Goal: Complete application form

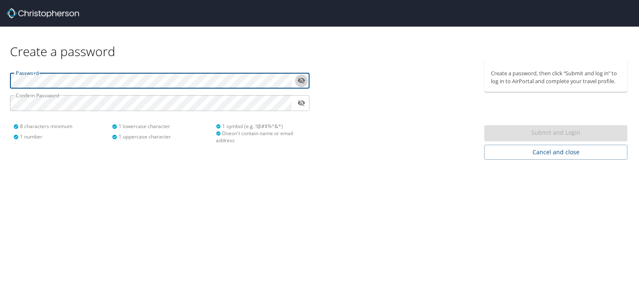
click at [300, 80] on icon "toggle password visibility" at bounding box center [302, 81] width 8 height 8
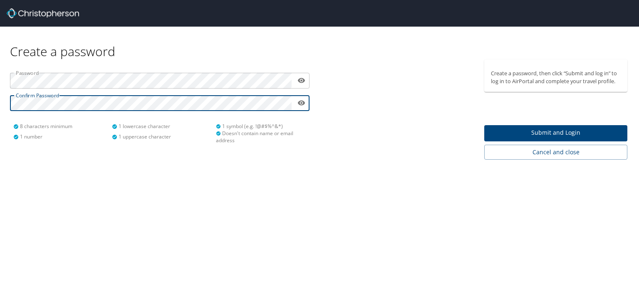
click at [508, 134] on span "Submit and Login" at bounding box center [556, 133] width 130 height 10
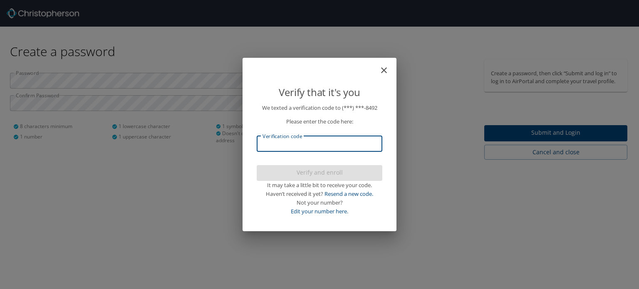
click at [350, 142] on input "Verification code" at bounding box center [320, 144] width 126 height 16
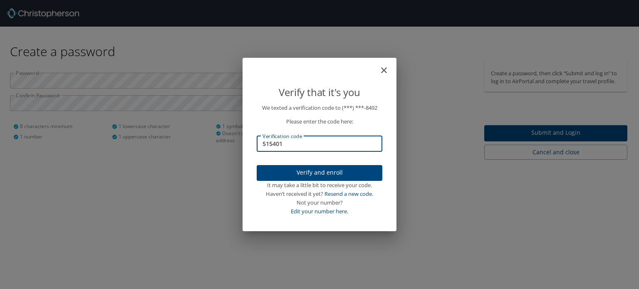
type input "515401"
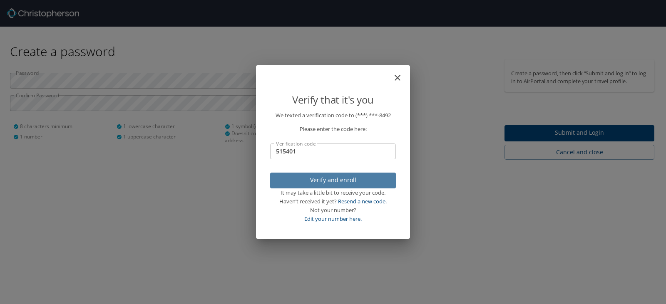
click at [285, 179] on span "Verify and enroll" at bounding box center [333, 180] width 112 height 10
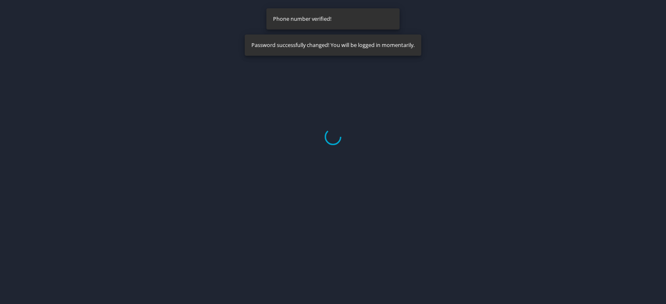
select select "US"
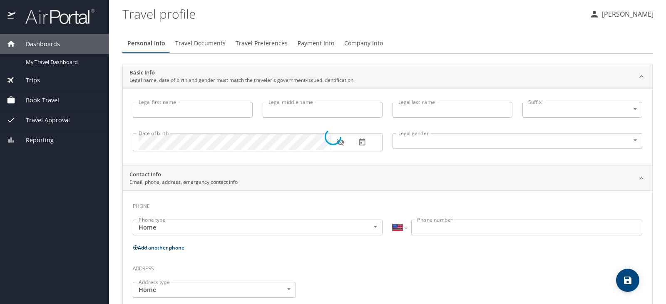
type input "Jeffrey"
type input "K"
type input "Evans"
type input "Male"
select select "US"
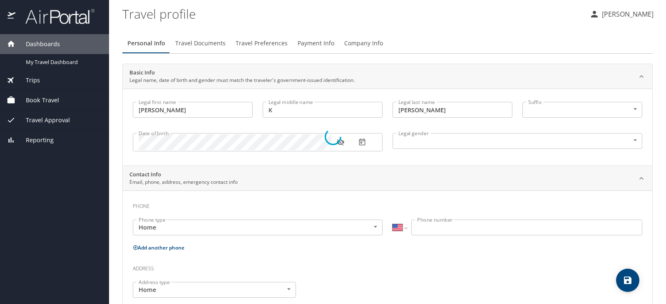
select select "US"
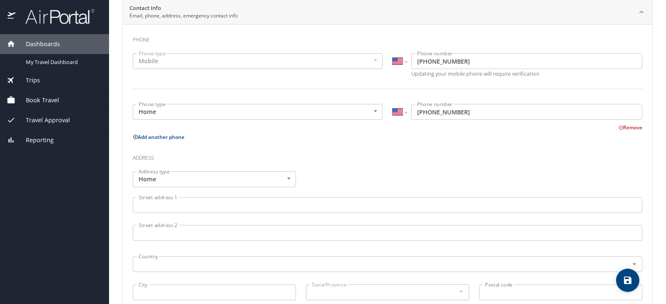
scroll to position [208, 0]
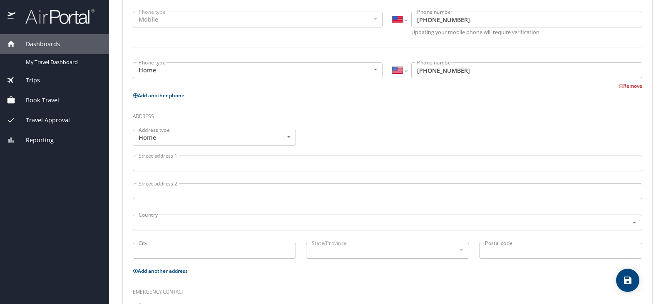
click at [273, 168] on input "Street address 1" at bounding box center [388, 164] width 510 height 16
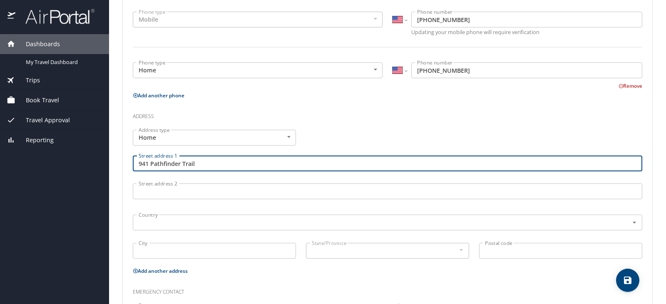
type input "941 Pathfinder Trail"
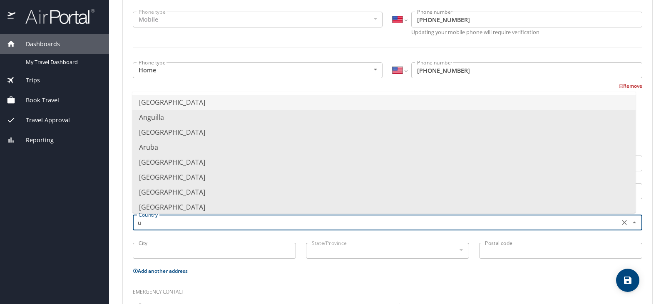
click at [211, 103] on li "United States of America" at bounding box center [383, 102] width 503 height 15
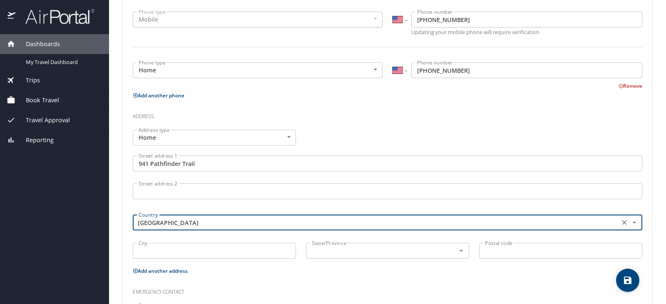
type input "United States of America"
click at [172, 252] on input "City" at bounding box center [214, 251] width 163 height 16
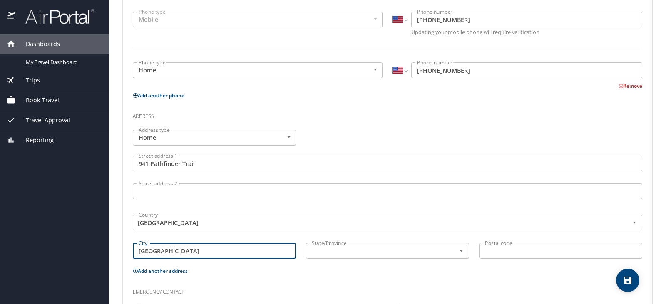
type input "Oxford"
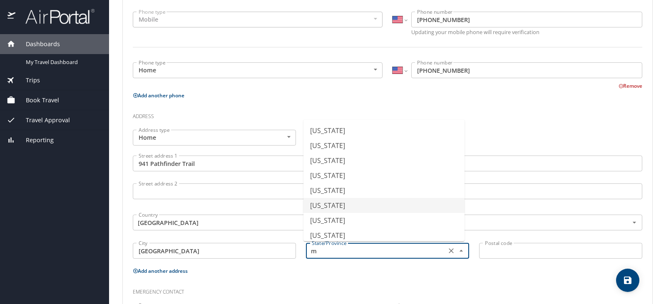
click at [323, 205] on li "Michigan" at bounding box center [384, 205] width 161 height 15
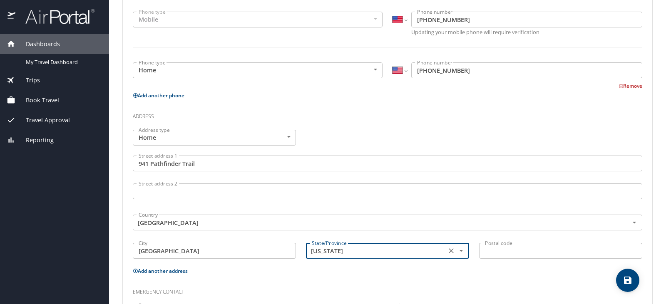
type input "Michigan"
click at [500, 252] on input "Postal code" at bounding box center [560, 251] width 163 height 16
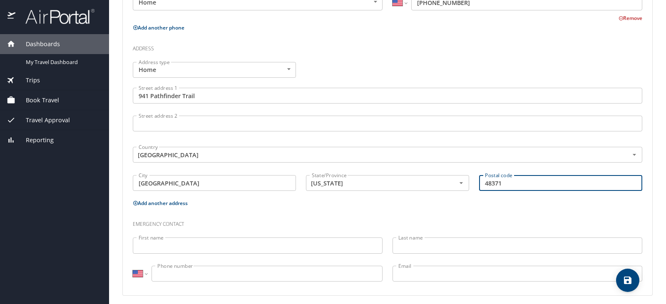
scroll to position [281, 0]
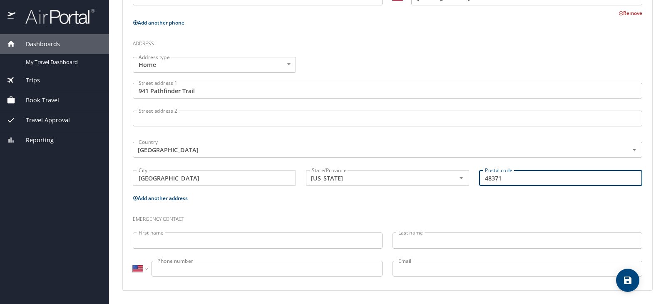
type input "48371"
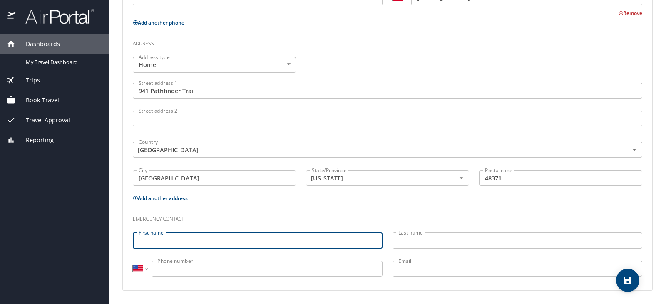
click at [328, 239] on input "First name" at bounding box center [258, 241] width 250 height 16
type input "Nancy"
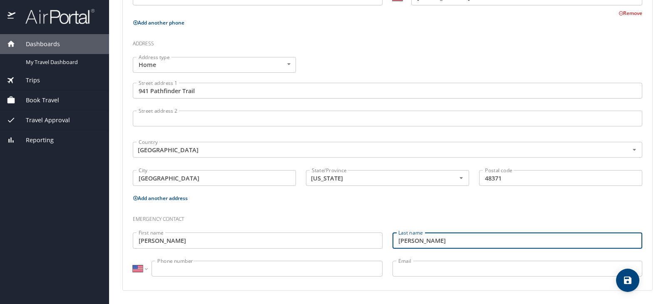
type input "Zipfel"
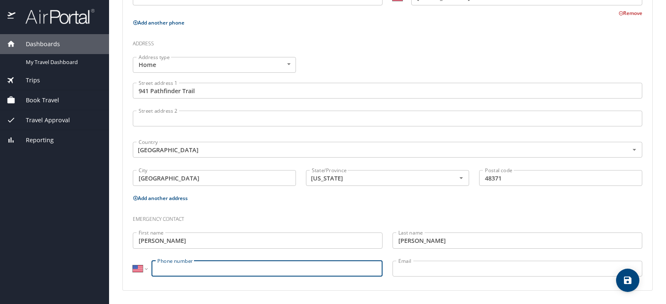
click at [305, 271] on input "Phone number" at bounding box center [267, 269] width 231 height 16
type input "(248) 972-7239"
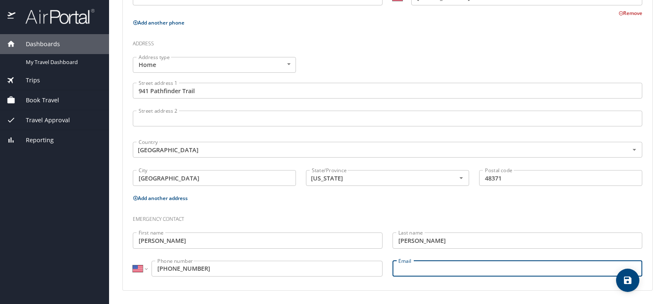
click at [417, 270] on input "Email" at bounding box center [518, 269] width 250 height 16
type input "nkzip655@gmail.com"
click at [624, 281] on icon "save" at bounding box center [628, 281] width 10 height 10
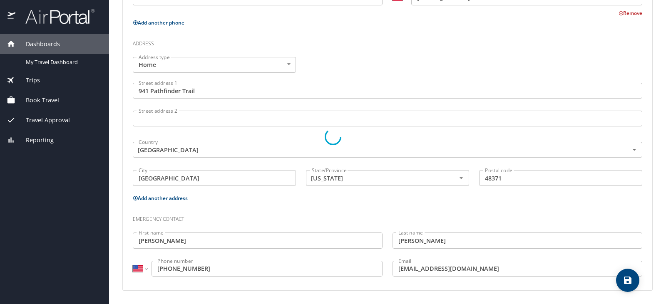
select select "US"
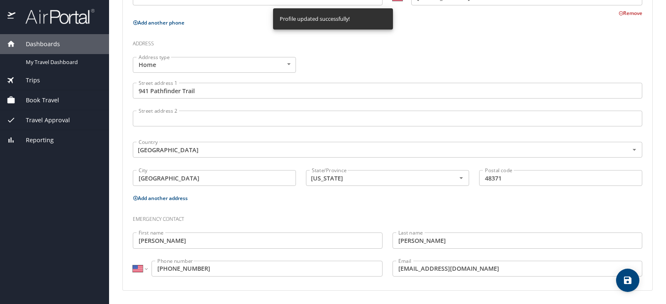
select select "US"
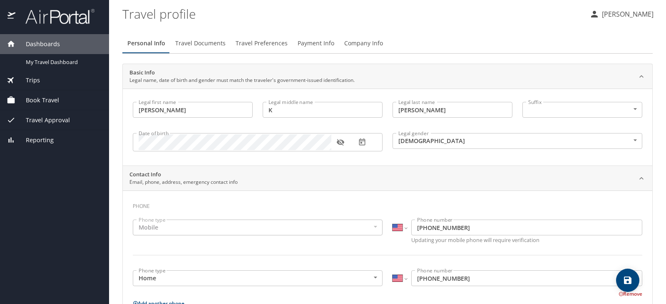
click at [198, 42] on span "Travel Documents" at bounding box center [200, 43] width 50 height 10
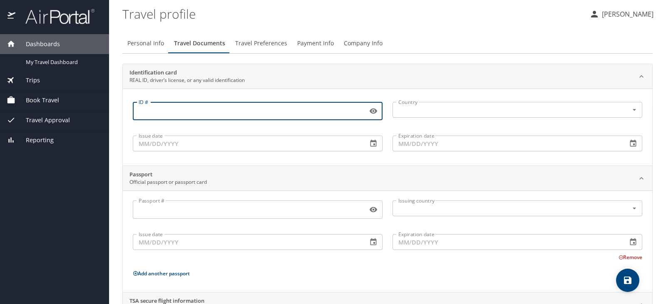
click at [222, 110] on input "ID #" at bounding box center [248, 111] width 231 height 16
type input "TX152772"
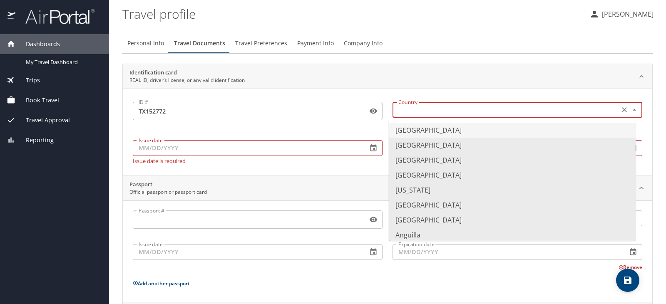
click at [410, 111] on input "text" at bounding box center [505, 109] width 220 height 11
click at [411, 131] on li "United States of America" at bounding box center [512, 130] width 247 height 15
type input "United States of America"
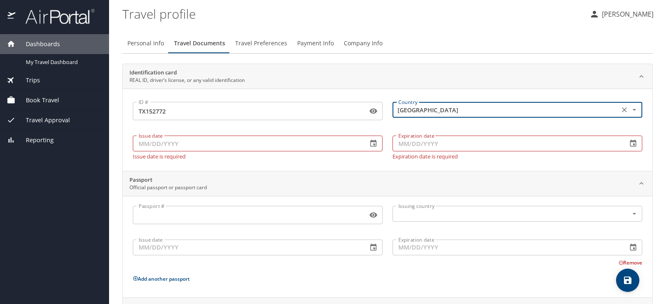
click at [313, 146] on input "Issue date" at bounding box center [247, 144] width 228 height 16
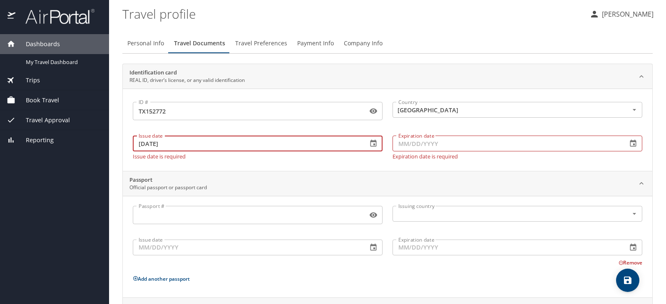
type input "02/29/2024"
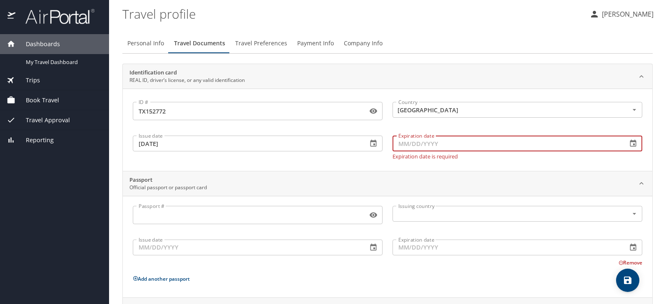
click at [410, 142] on input "Expiration date" at bounding box center [507, 144] width 228 height 16
type input "02/09/2028"
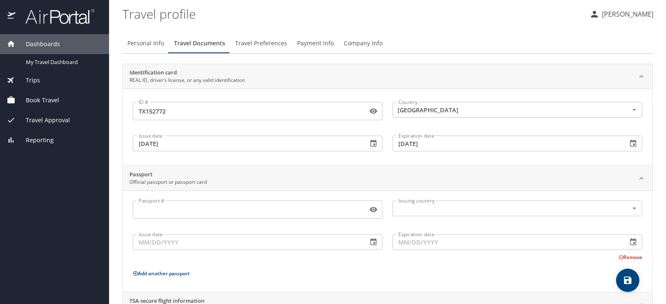
click at [344, 184] on div "Passport Official passport or passport card" at bounding box center [380, 179] width 503 height 16
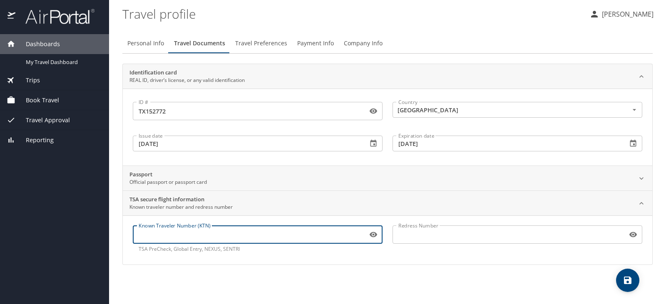
click at [286, 233] on input "Known Traveler Number (KTN)" at bounding box center [248, 235] width 231 height 16
type input "987258377"
click at [627, 279] on icon "save" at bounding box center [628, 281] width 10 height 10
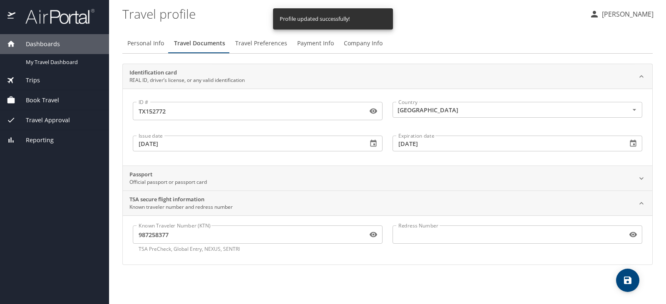
click at [253, 44] on span "Travel Preferences" at bounding box center [261, 43] width 52 height 10
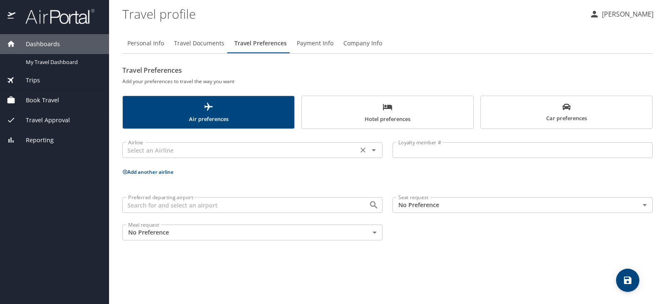
click at [372, 152] on icon "Open" at bounding box center [374, 150] width 10 height 10
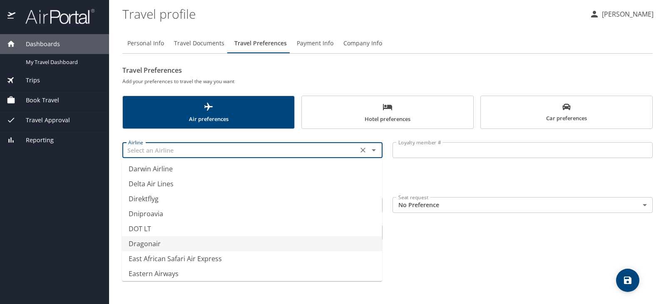
scroll to position [2456, 0]
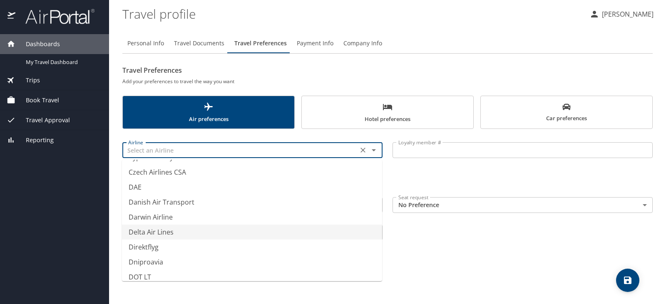
click at [169, 231] on li "Delta Air Lines" at bounding box center [252, 232] width 260 height 15
type input "Delta Air Lines"
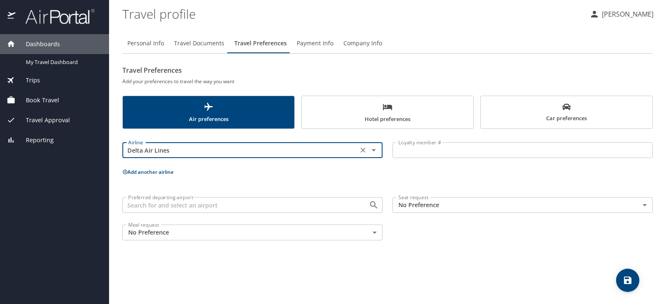
click at [437, 151] on input "Loyalty member #" at bounding box center [523, 150] width 260 height 16
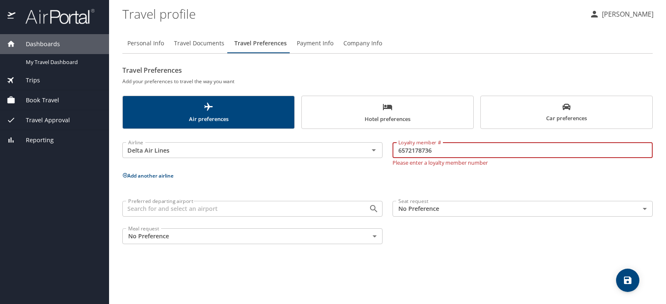
type input "6572178736"
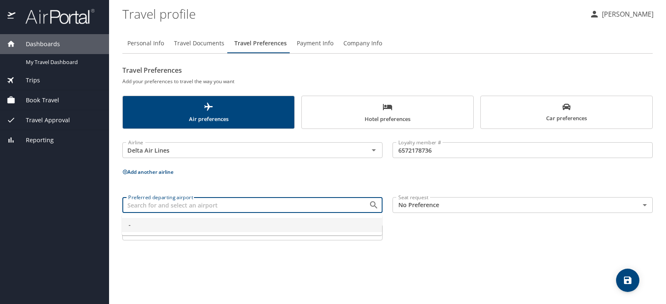
click at [343, 211] on input "Preferred departing airport" at bounding box center [240, 205] width 231 height 11
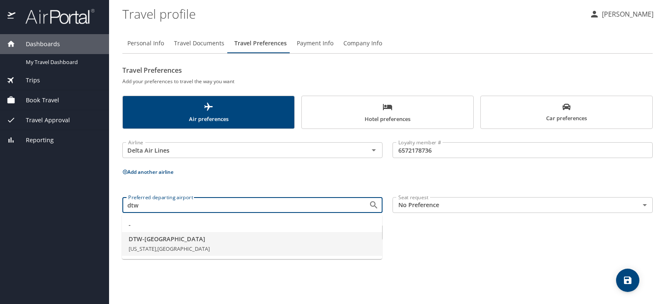
click at [194, 246] on span "Michigan, United States of America" at bounding box center [169, 248] width 81 height 7
type input "DTW - Detroit"
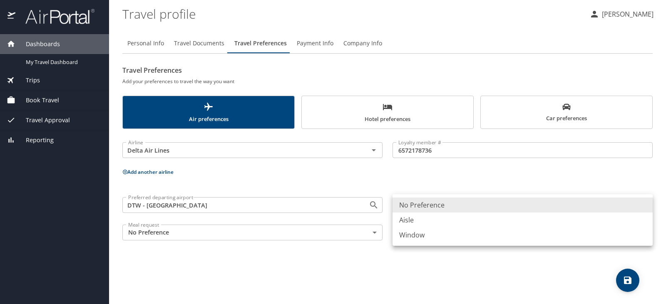
click at [639, 206] on body "Dashboards My Travel Dashboard Trips Current / Future Trips Past Trips Trips Mi…" at bounding box center [333, 152] width 666 height 304
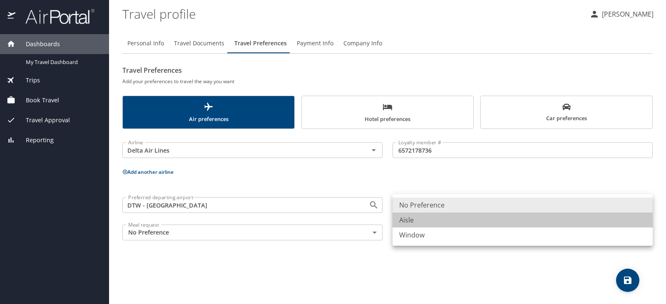
click at [485, 220] on li "Aisle" at bounding box center [523, 220] width 260 height 15
type input "Aisle"
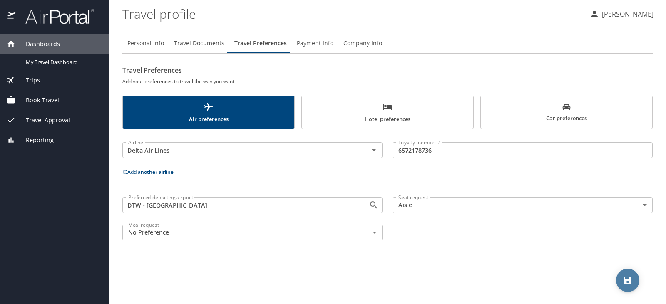
click at [625, 281] on icon "save" at bounding box center [627, 280] width 7 height 7
click at [316, 42] on span "Payment Info" at bounding box center [315, 43] width 37 height 10
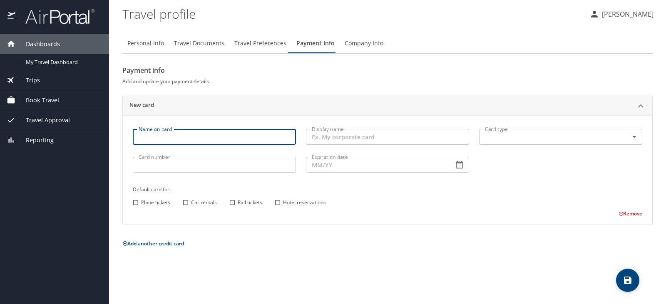
click at [210, 134] on input "Name on card" at bounding box center [214, 137] width 163 height 16
type input "Jeffrey Evans"
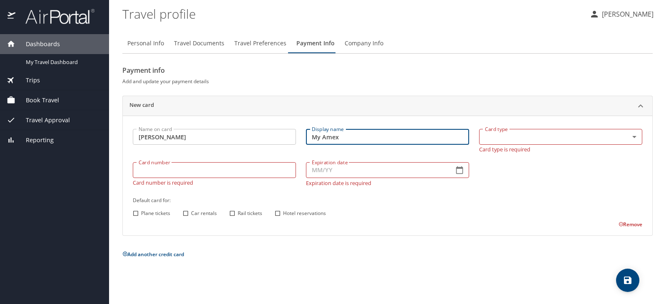
type input "My Amex"
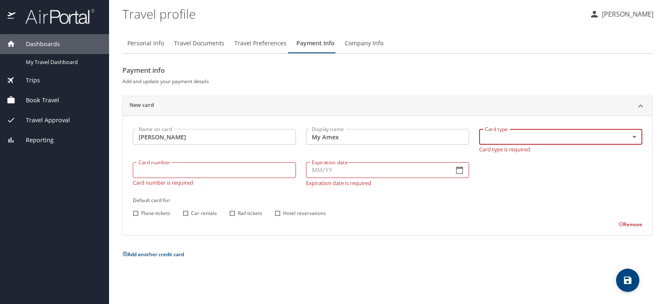
click at [634, 138] on body "Dashboards My Travel Dashboard Trips Current / Future Trips Past Trips Trips Mi…" at bounding box center [333, 152] width 666 height 304
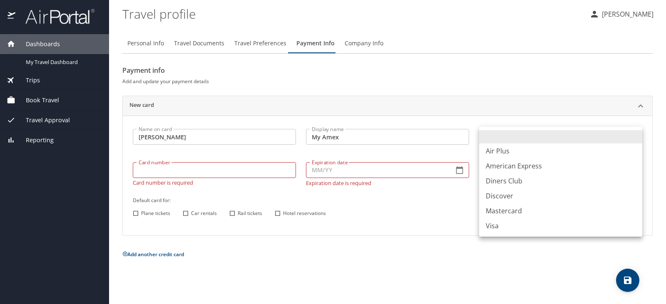
click at [558, 167] on li "American Express" at bounding box center [560, 166] width 163 height 15
type input "AX"
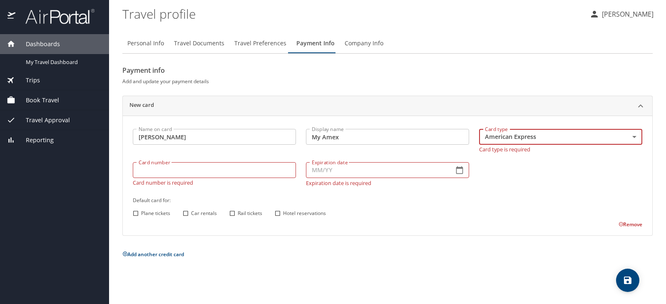
click at [236, 169] on input "Card number" at bounding box center [214, 170] width 163 height 16
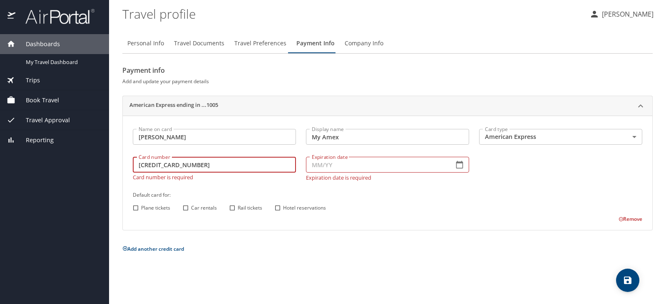
type input "372278865171005"
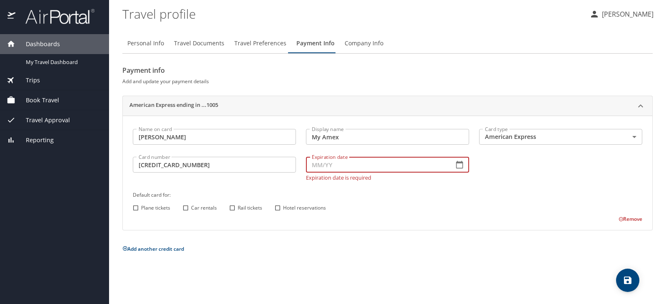
click at [341, 164] on input "Expiration date" at bounding box center [376, 165] width 141 height 16
type input "08/27"
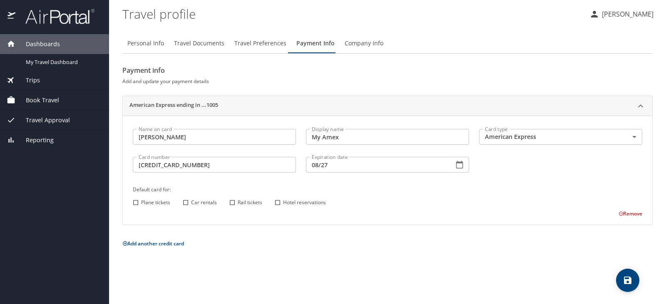
click at [134, 209] on div "Name on card Jeffrey Evans Name on card Display name My Amex Display name Card …" at bounding box center [388, 171] width 520 height 94
click at [136, 202] on input "Plane tickets" at bounding box center [135, 202] width 11 height 11
checkbox input "true"
click at [186, 202] on input "Car rentals" at bounding box center [185, 202] width 11 height 11
checkbox input "true"
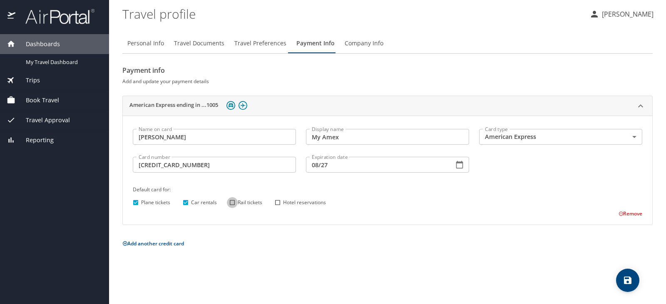
click at [232, 202] on input "Rail tickets" at bounding box center [232, 202] width 11 height 11
checkbox input "true"
click at [276, 203] on input "Hotel reservations" at bounding box center [277, 202] width 11 height 11
checkbox input "true"
click at [624, 278] on icon "save" at bounding box center [628, 281] width 10 height 10
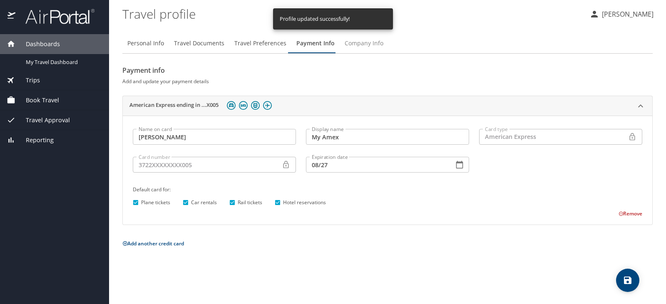
click at [356, 46] on span "Company Info" at bounding box center [364, 43] width 39 height 10
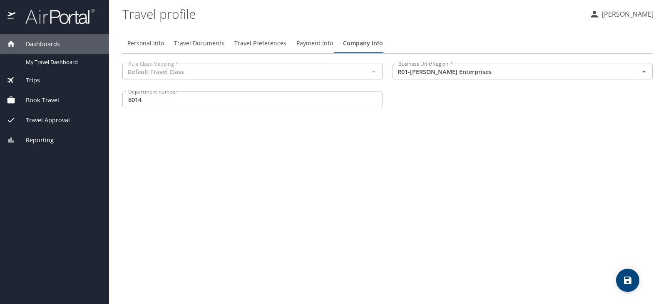
click at [374, 72] on div at bounding box center [373, 72] width 11 height 12
click at [34, 81] on span "Trips" at bounding box center [27, 80] width 25 height 9
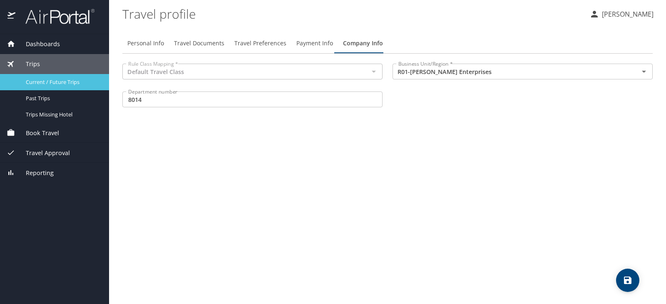
click at [34, 81] on span "Current / Future Trips" at bounding box center [62, 82] width 73 height 8
